Goal: Transaction & Acquisition: Purchase product/service

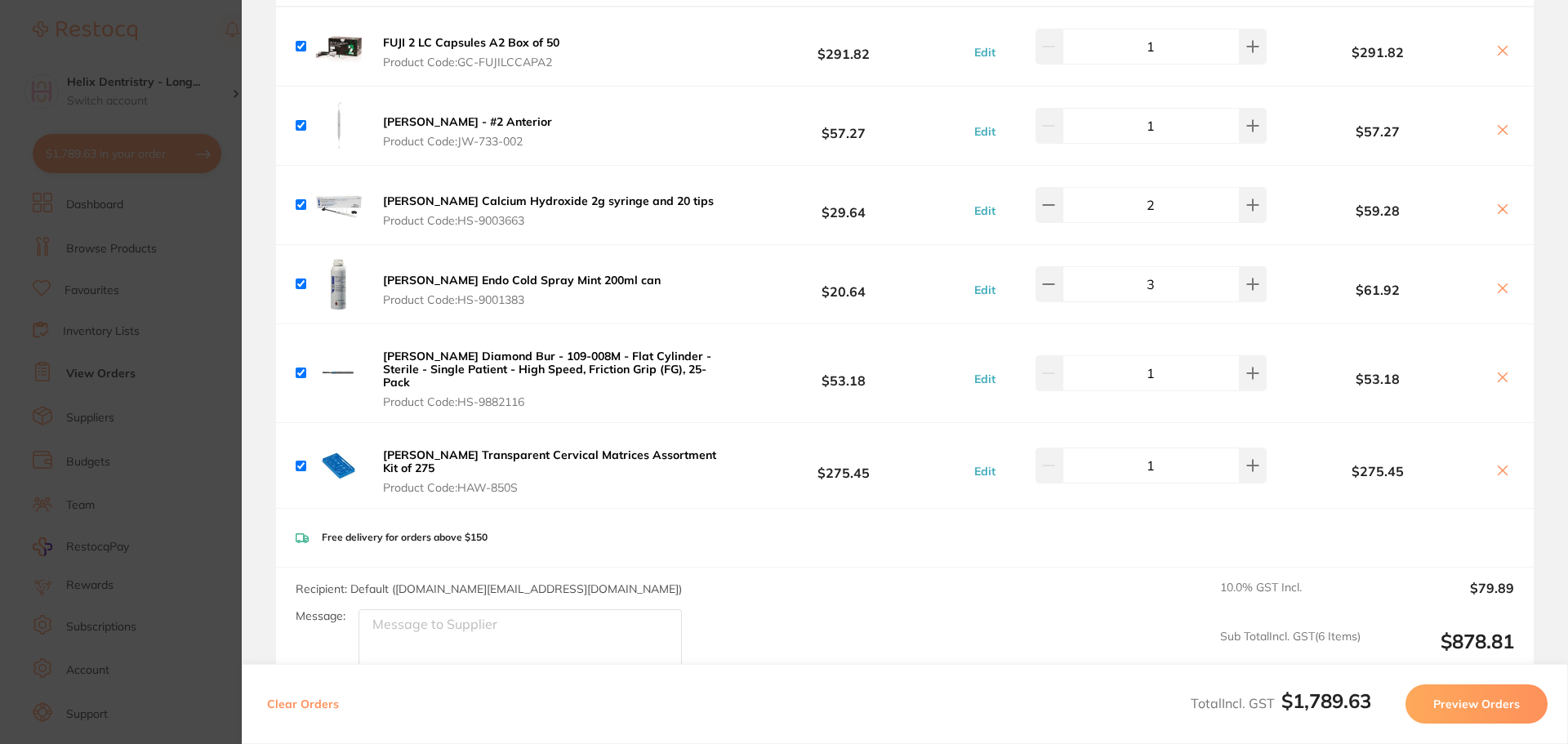
scroll to position [1859, 0]
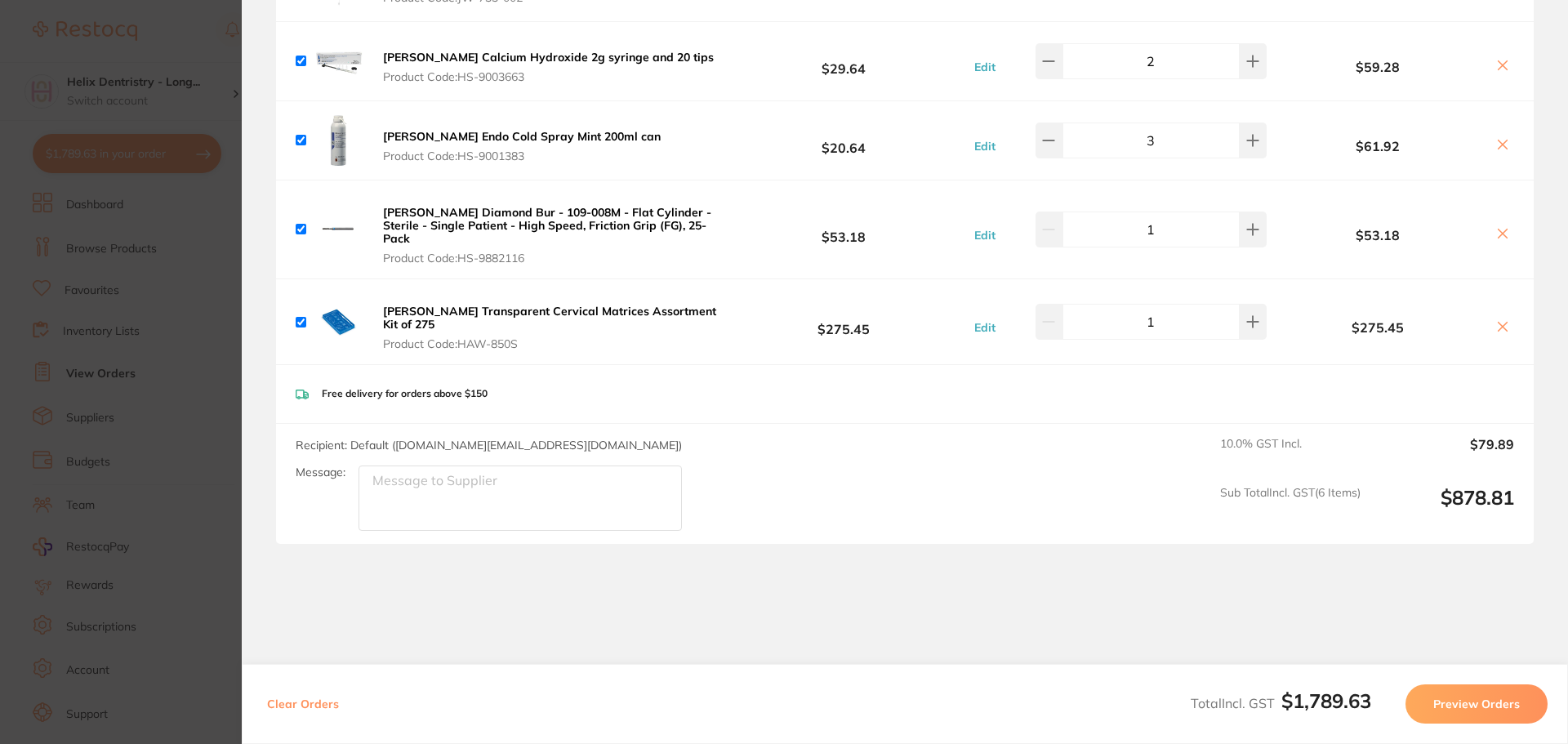
click at [174, 385] on section "Update RRP Set your pre negotiated price for this item. Item Agreed RRP (excl. …" at bounding box center [784, 372] width 1568 height 744
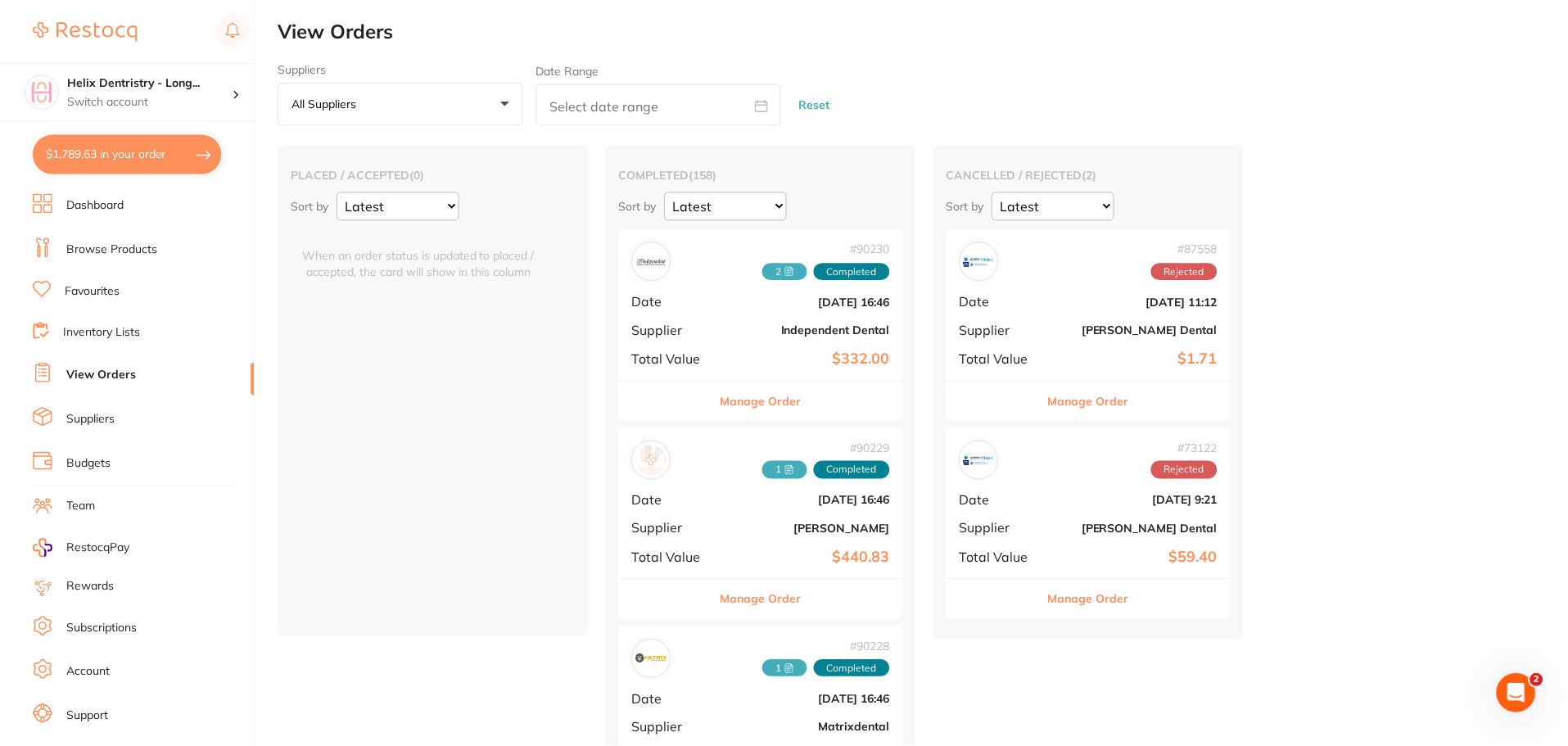
scroll to position [102, 0]
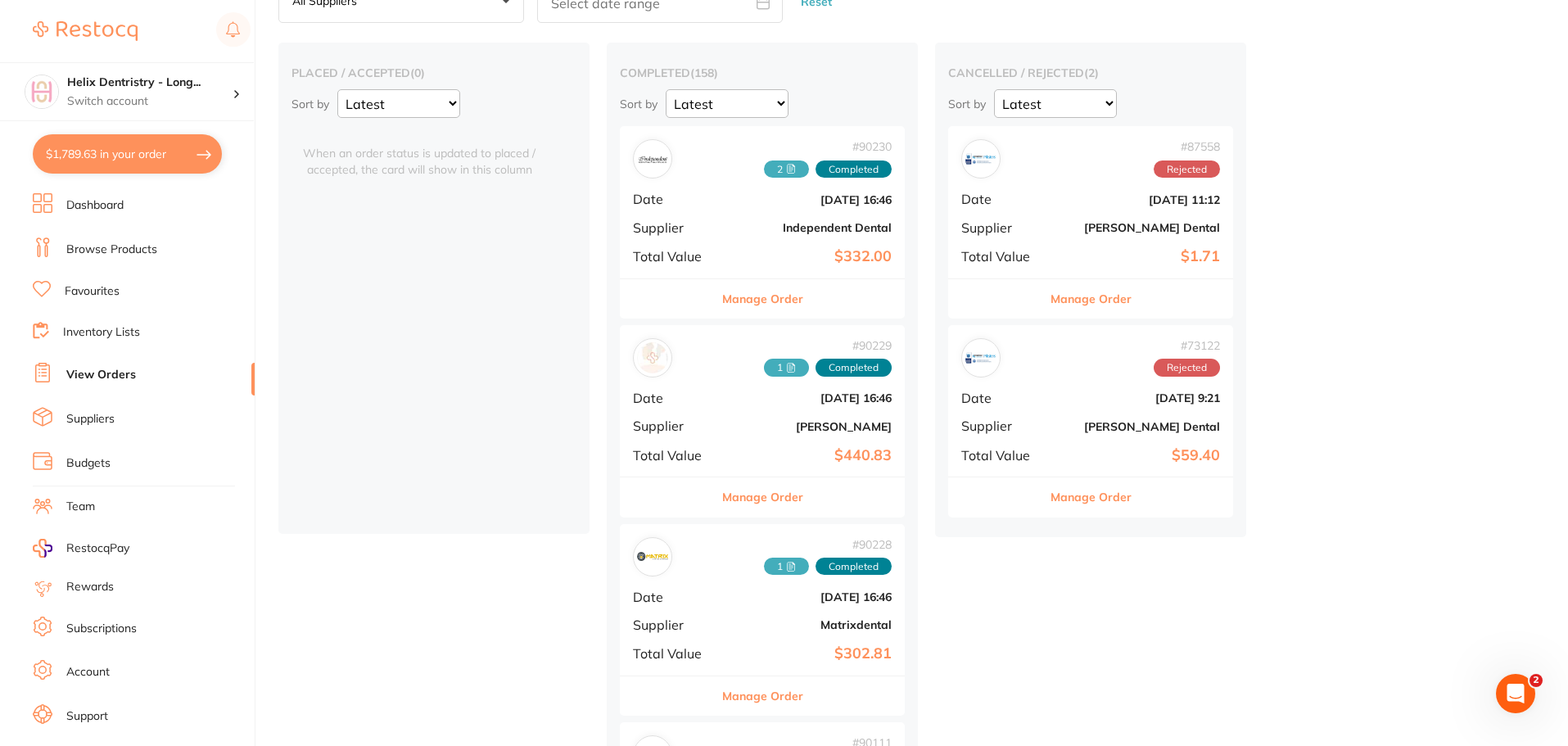
click at [139, 129] on section "Helix Dentristry - Long... Switch account Helix Dentristry - Long Jetty Helix D…" at bounding box center [128, 373] width 255 height 746
click at [145, 151] on button "$1,789.63 in your order" at bounding box center [128, 154] width 189 height 39
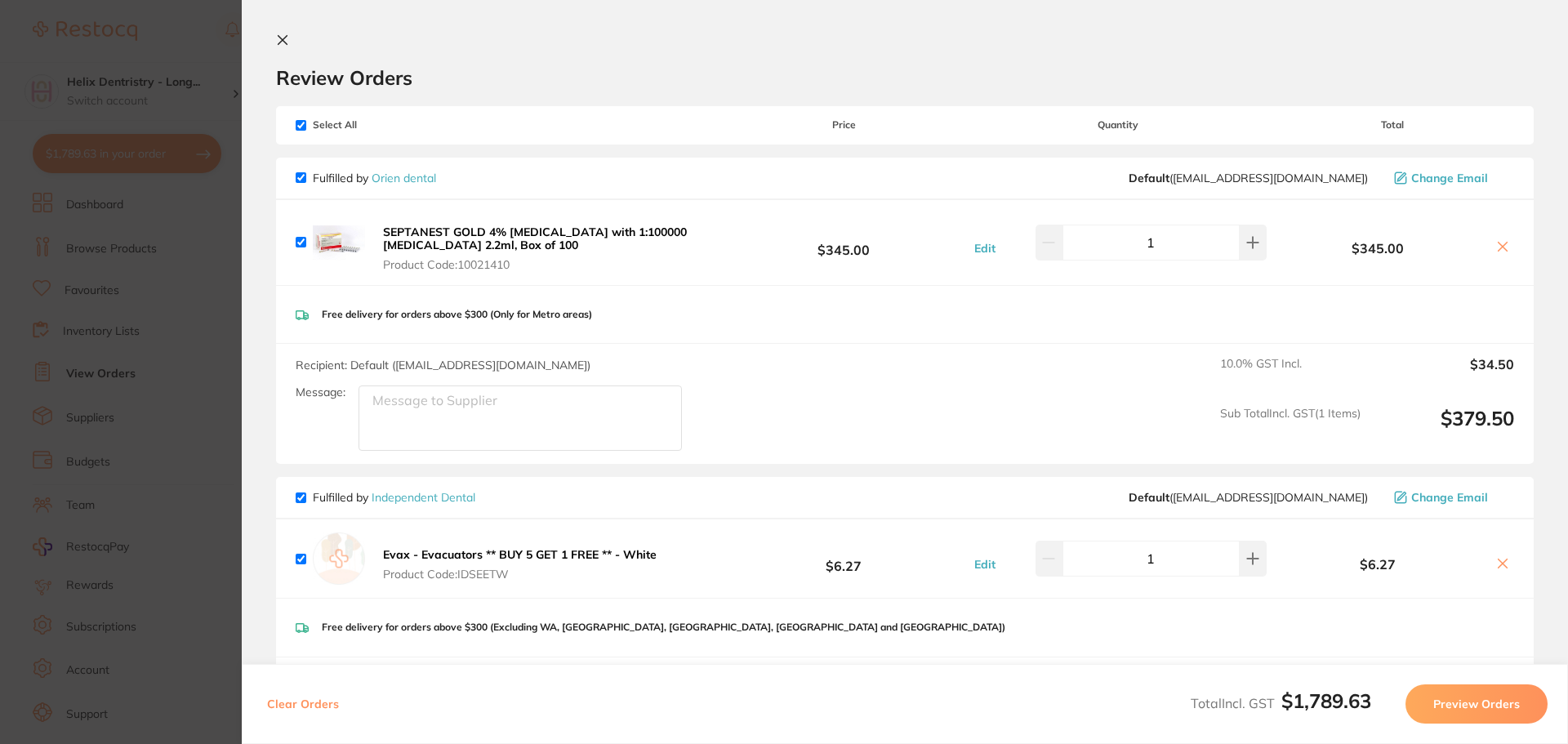
scroll to position [0, 0]
click at [221, 465] on section "Update RRP Set your pre negotiated price for this item. Item Agreed RRP (excl. …" at bounding box center [784, 372] width 1568 height 744
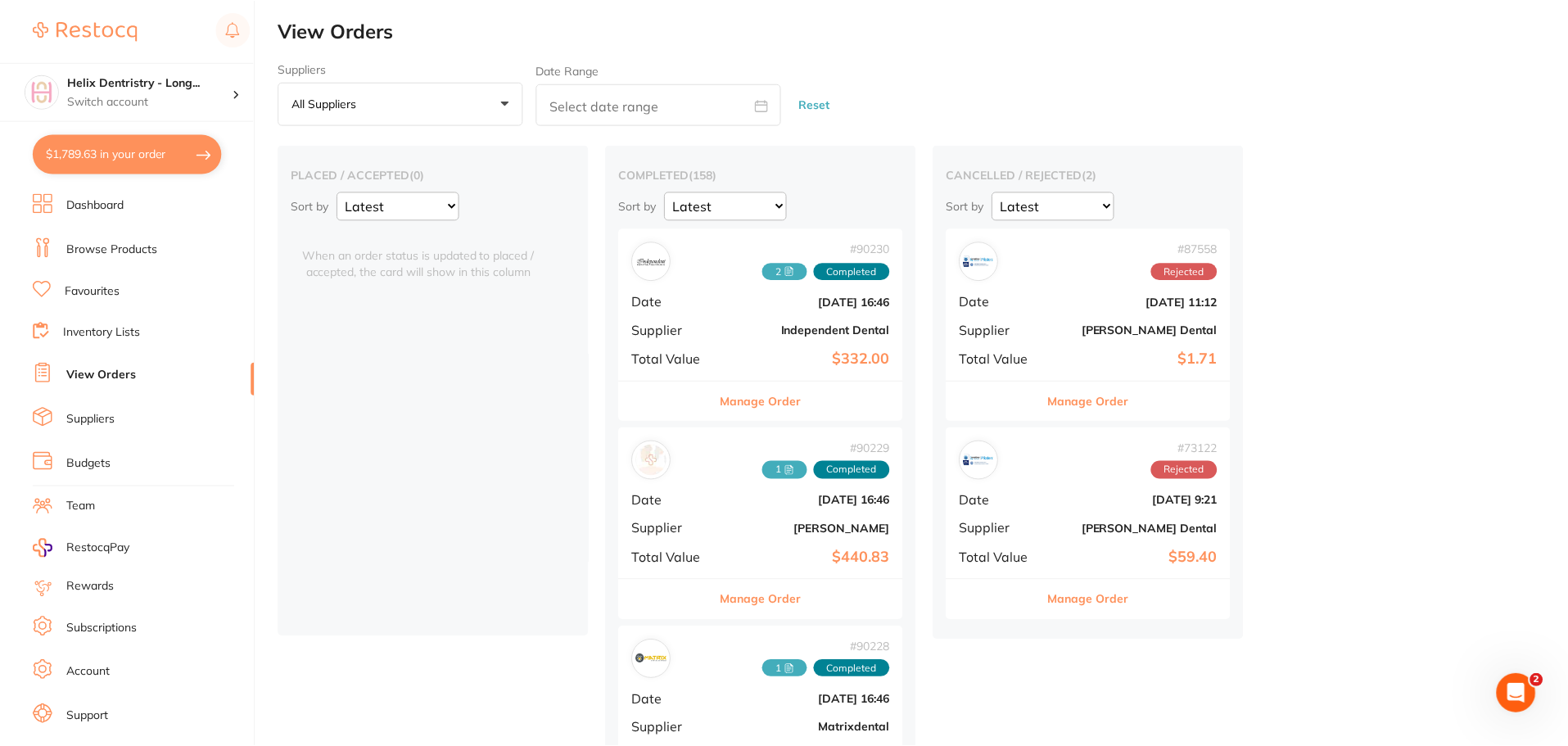
scroll to position [102, 0]
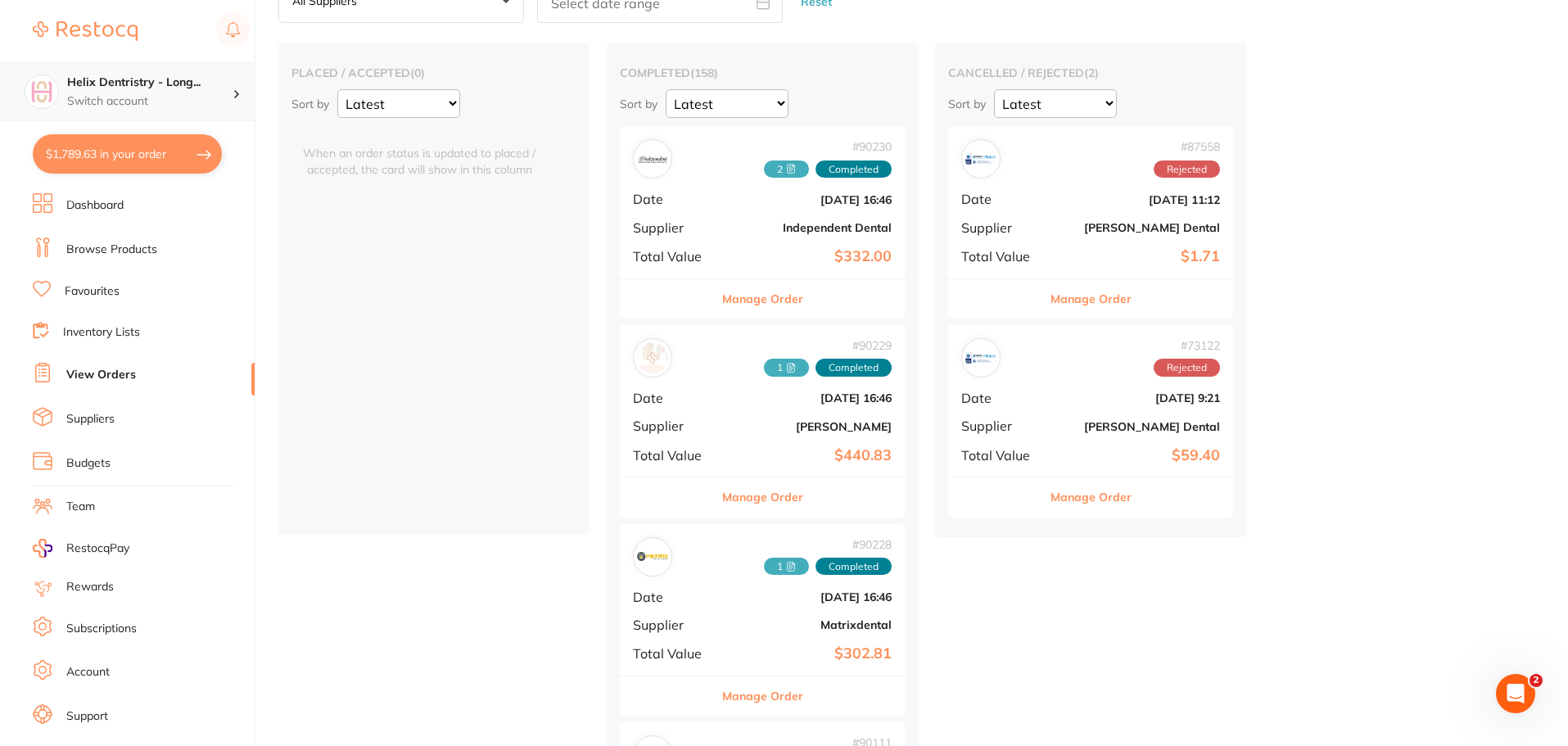
click at [187, 90] on h4 "Helix Dentristry - Long..." at bounding box center [150, 82] width 166 height 16
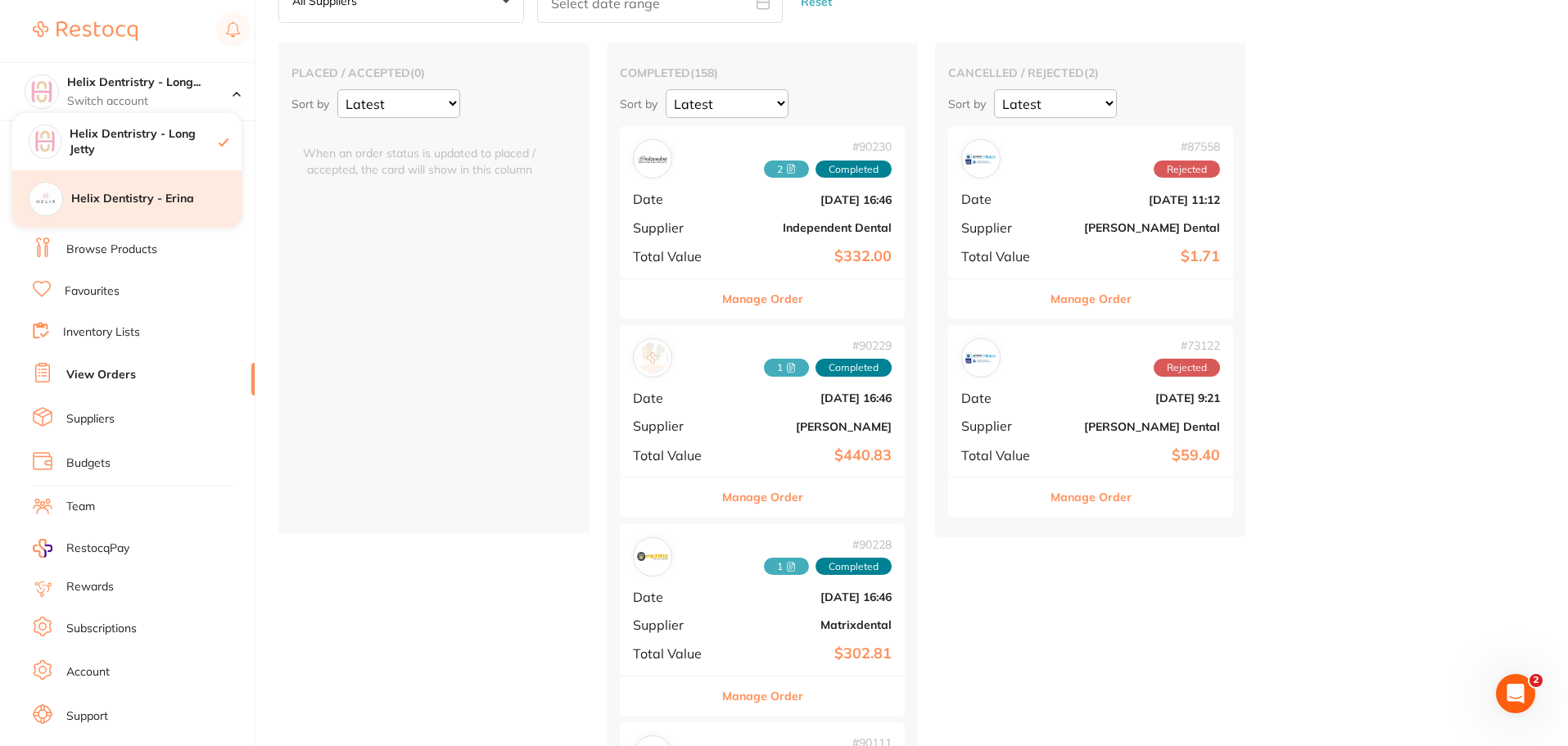
click at [163, 195] on h4 "Helix Dentistry - Erina" at bounding box center [156, 199] width 170 height 16
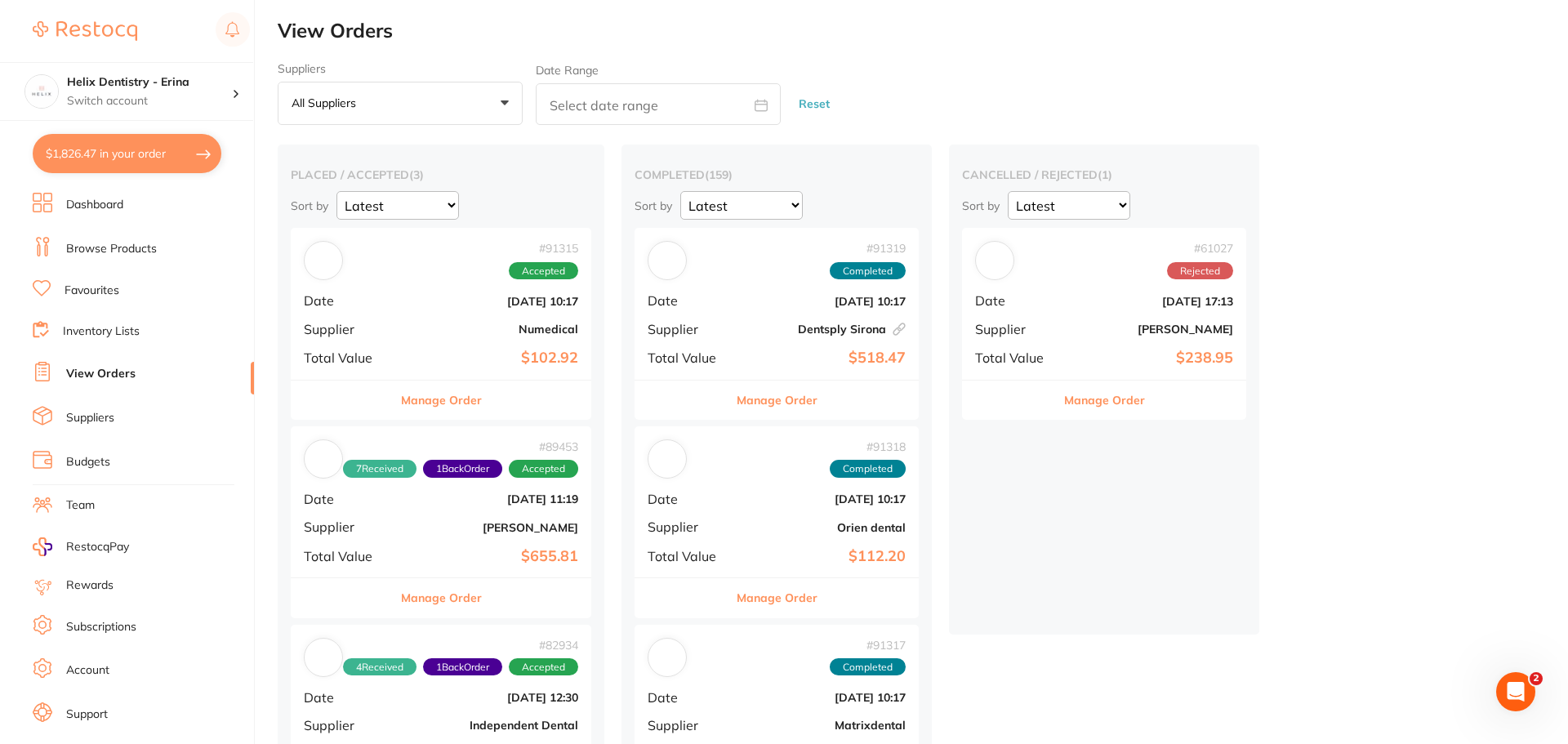
click at [164, 163] on button "$1,826.47 in your order" at bounding box center [127, 154] width 189 height 39
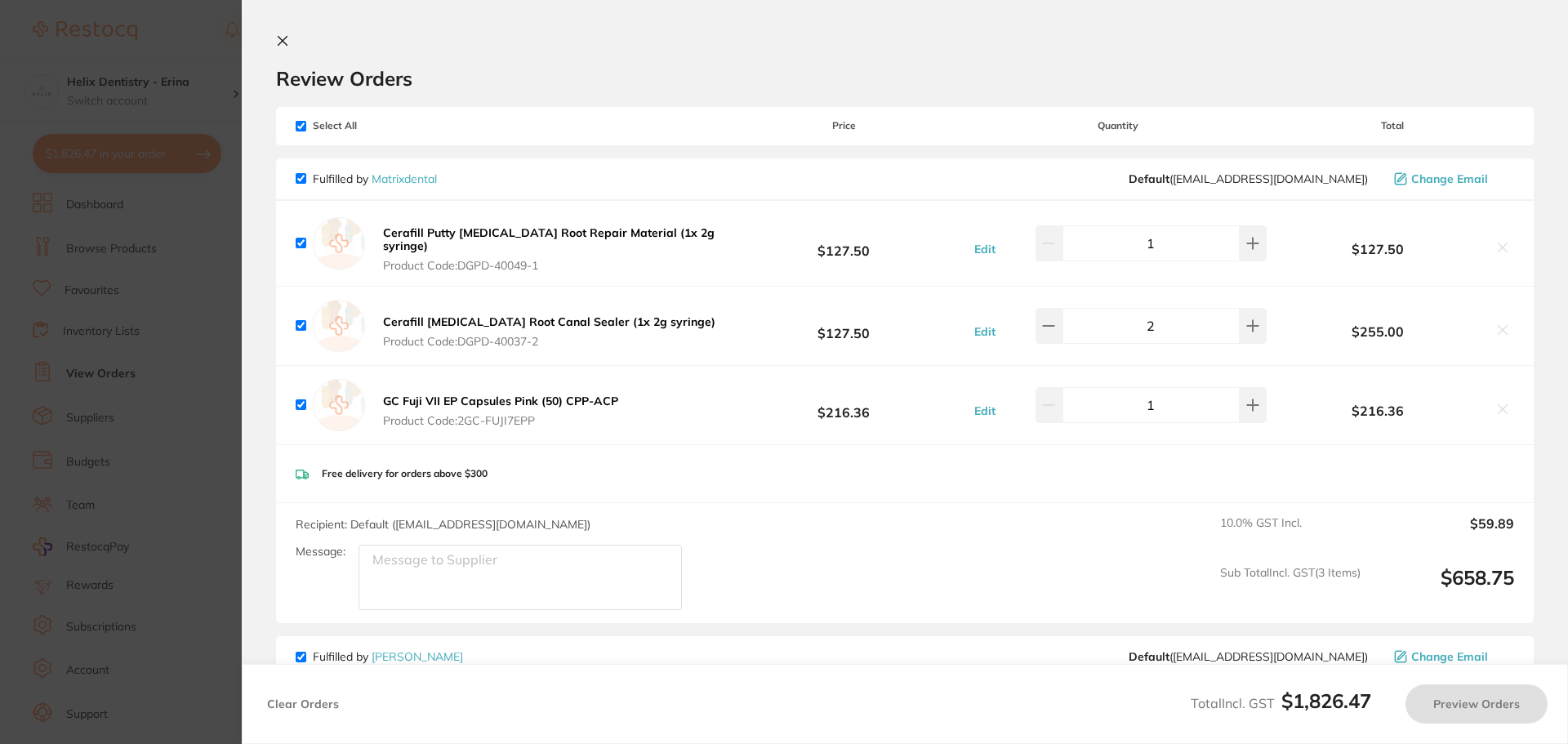
checkbox input "true"
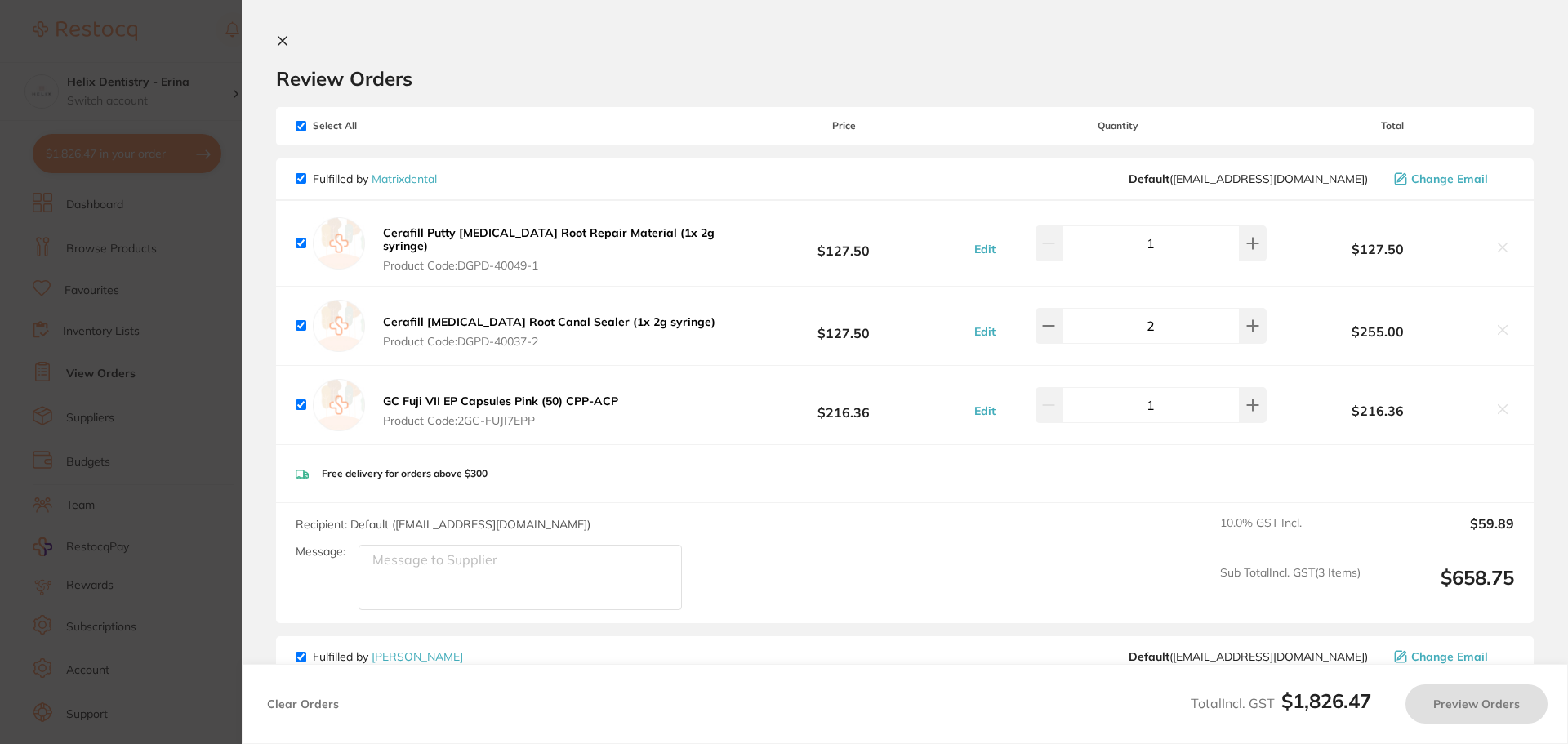
checkbox input "true"
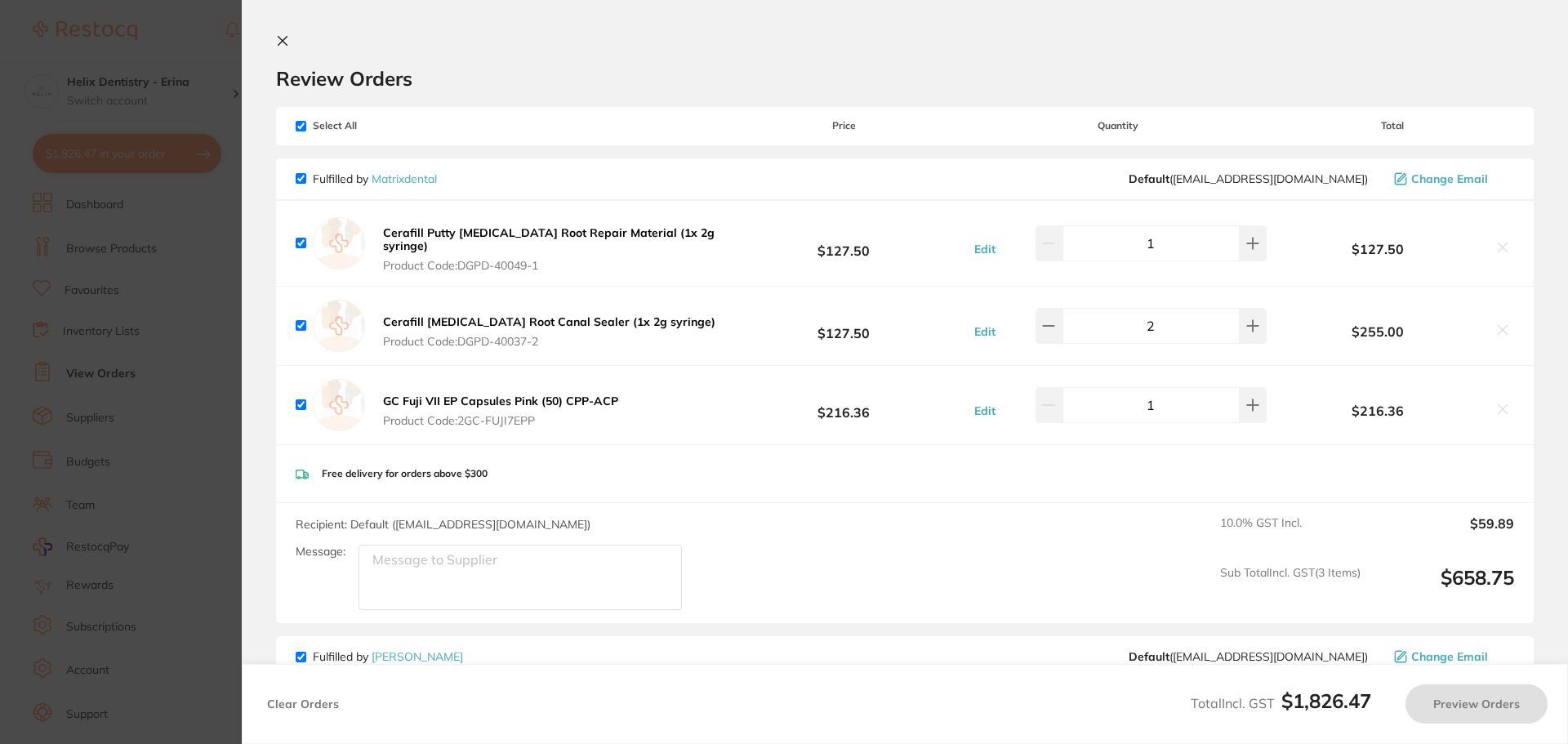
checkbox input "true"
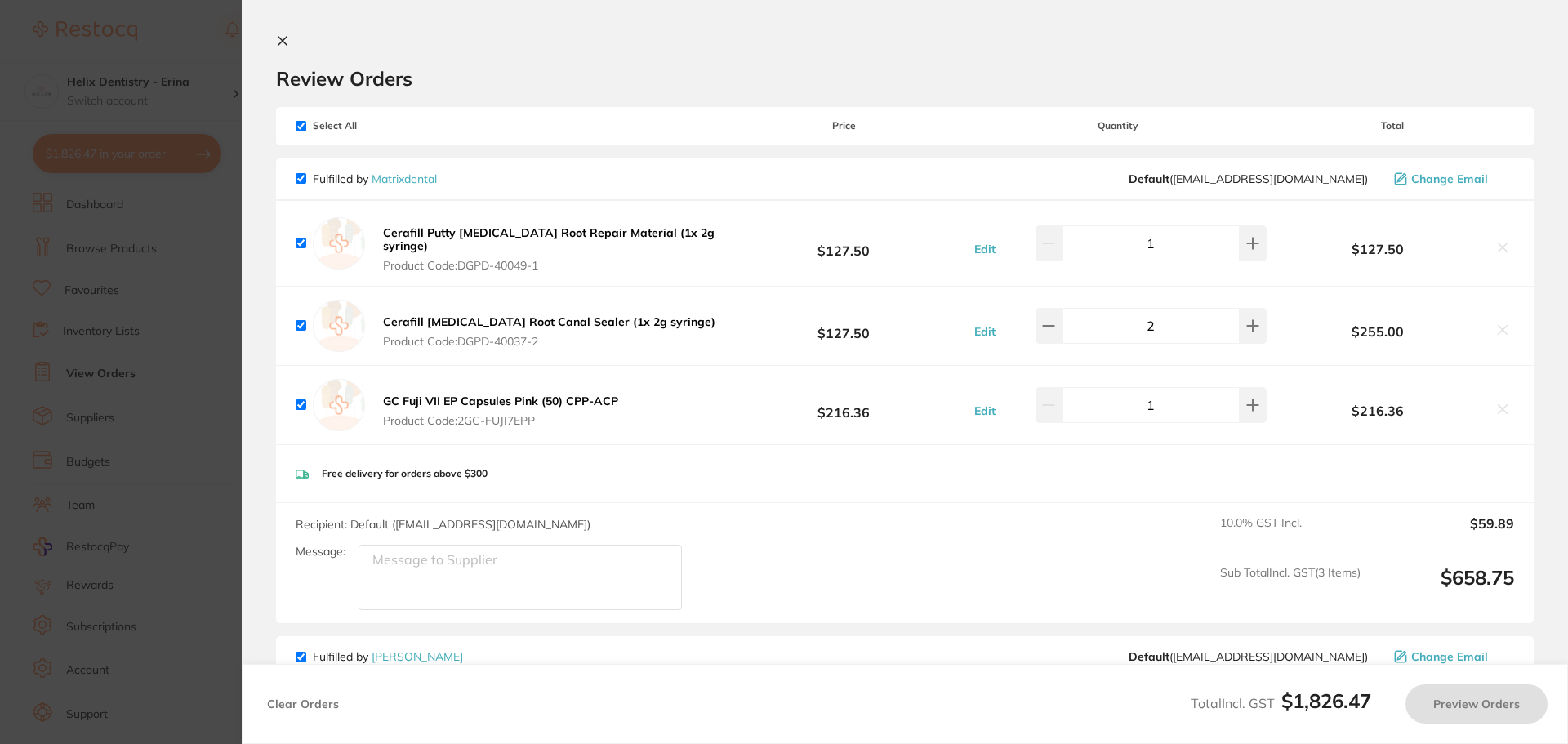
checkbox input "true"
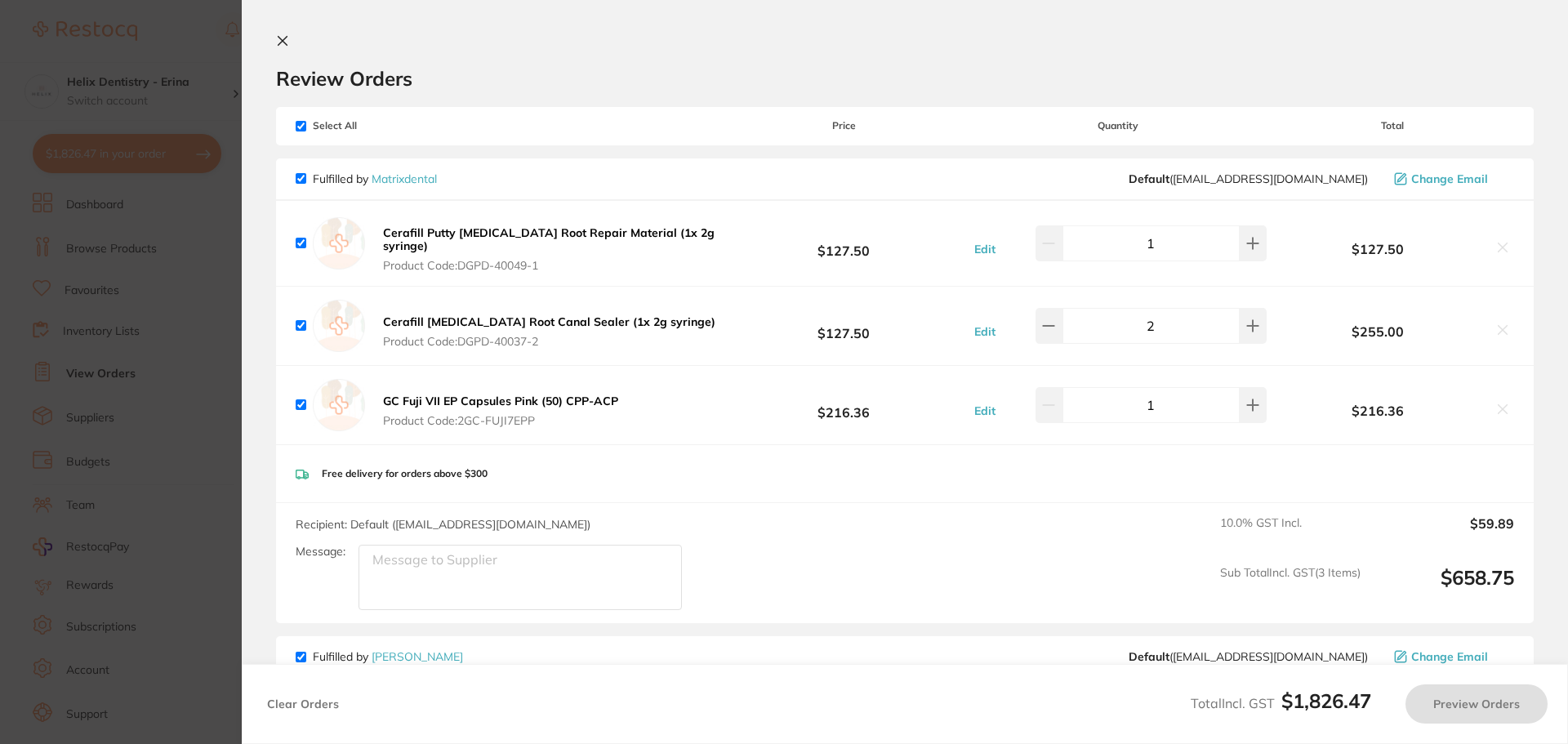
checkbox input "true"
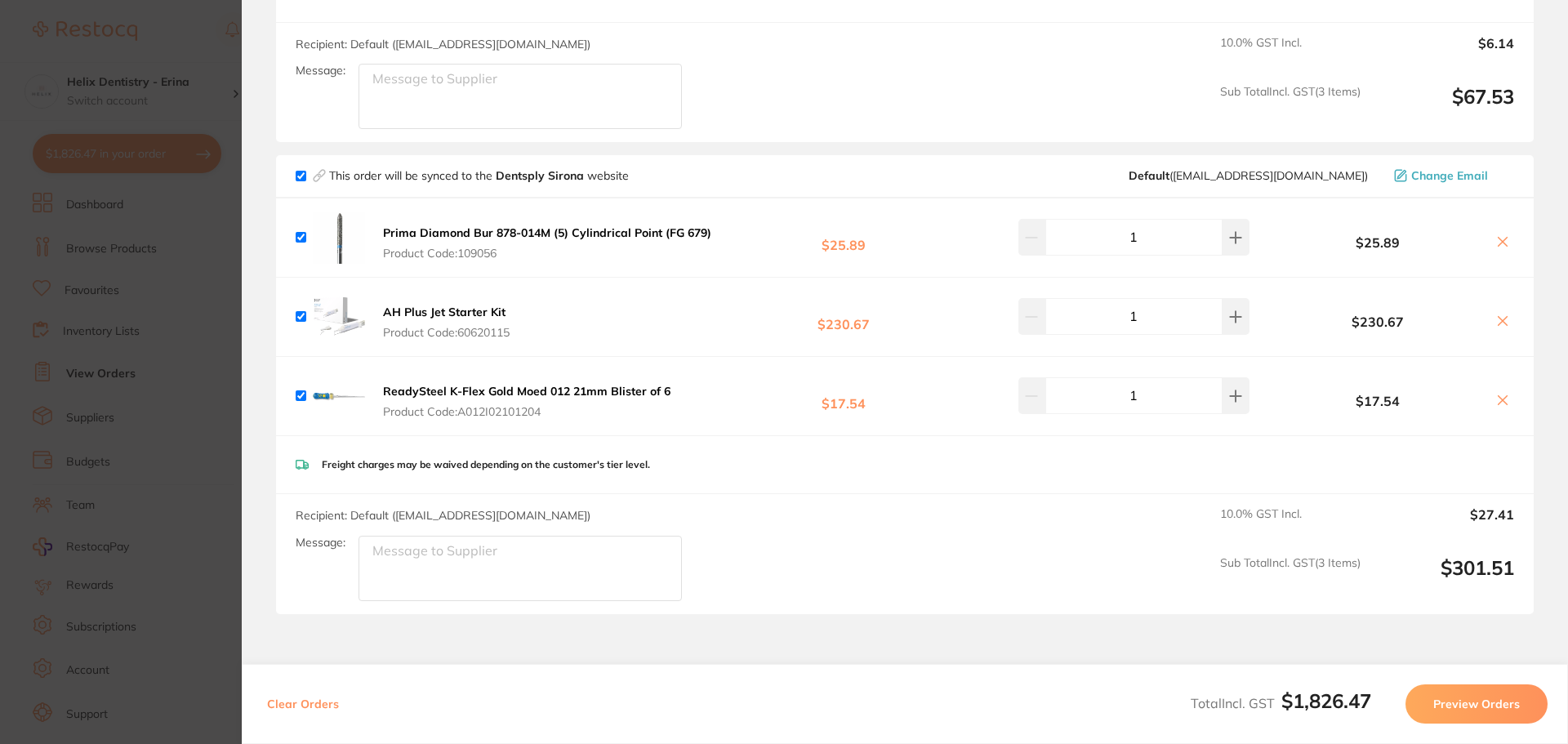
scroll to position [2206, 0]
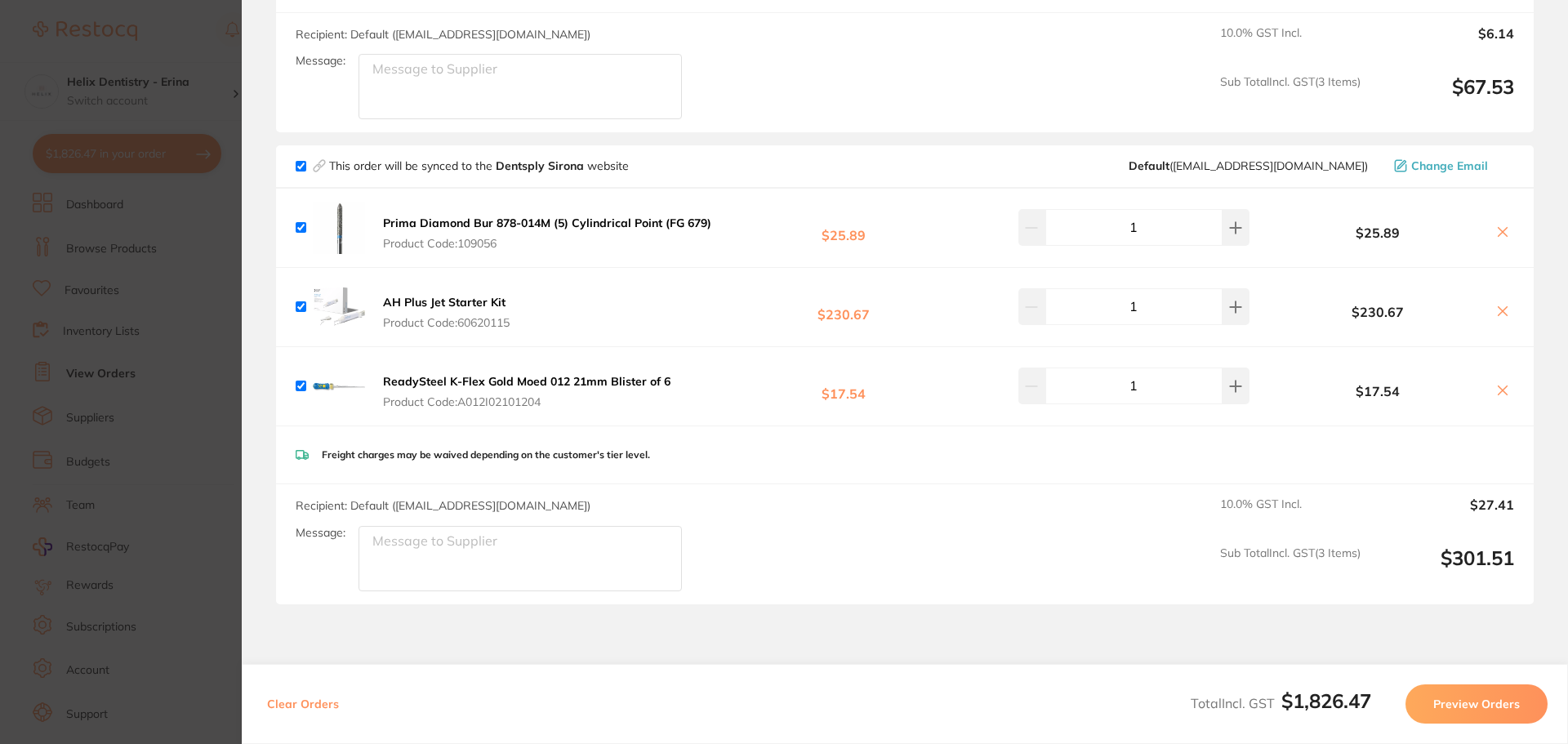
click at [199, 292] on section "Update RRP Set your pre negotiated price for this item. Item Agreed RRP (excl. …" at bounding box center [784, 372] width 1568 height 744
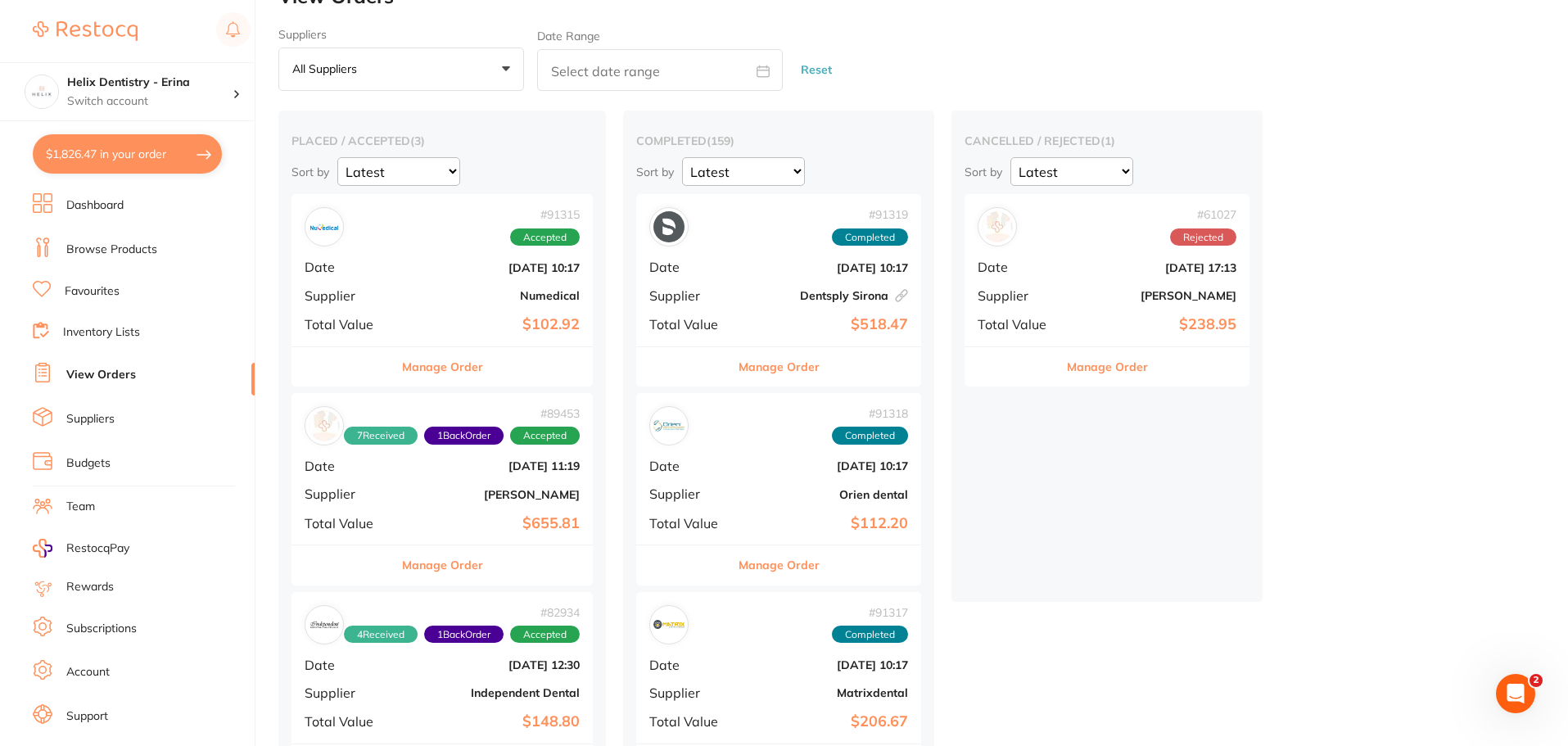
scroll to position [0, 0]
